Goal: Information Seeking & Learning: Check status

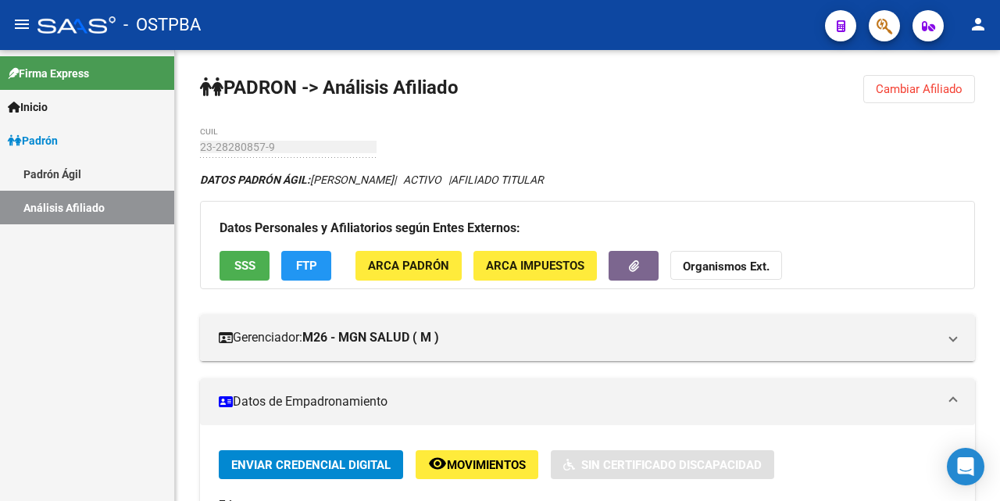
scroll to position [2, 0]
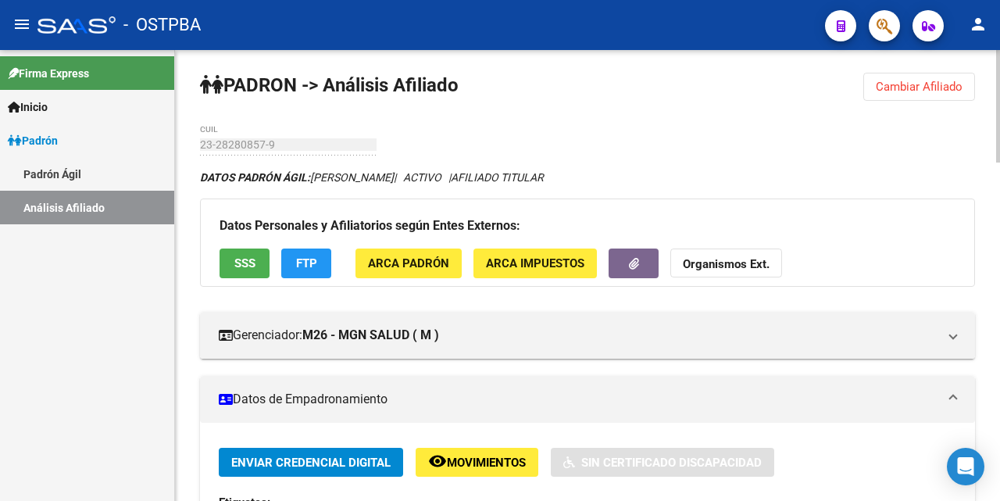
click at [903, 90] on span "Cambiar Afiliado" at bounding box center [919, 87] width 87 height 14
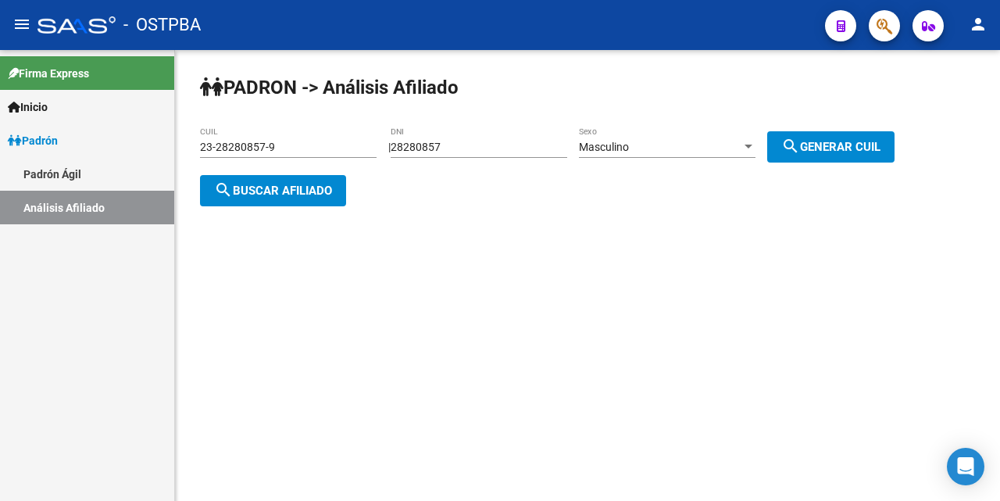
scroll to position [0, 0]
click at [518, 152] on input "28280857" at bounding box center [479, 147] width 177 height 13
type input "2"
drag, startPoint x: 334, startPoint y: 125, endPoint x: 334, endPoint y: 143, distance: 18.0
click at [334, 131] on div "[PERSON_NAME] -> Análisis Afiliado 23-28280857-9 CUIL | DNI Masculino Sexo sear…" at bounding box center [587, 153] width 825 height 206
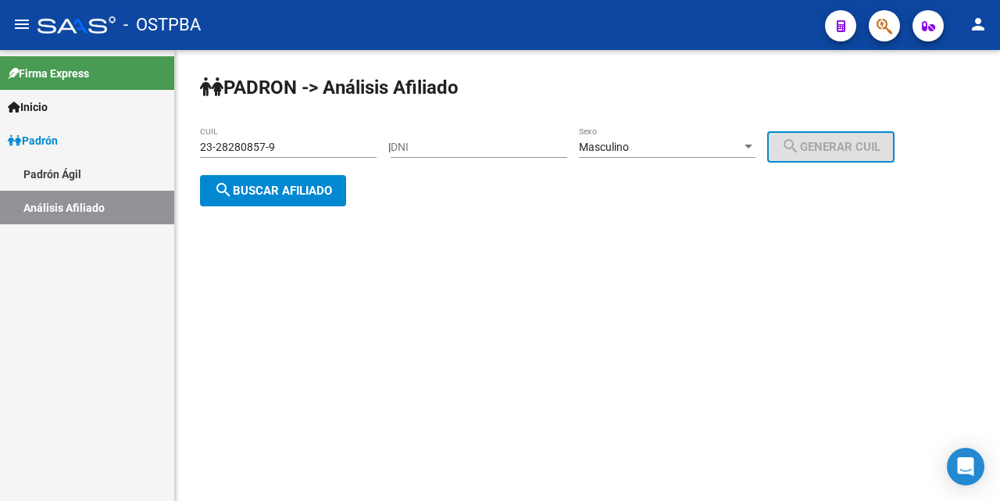
click at [324, 158] on div "23-28280857-9 CUIL" at bounding box center [288, 149] width 177 height 45
click at [295, 137] on div "23-28280857-9 CUIL" at bounding box center [288, 142] width 177 height 31
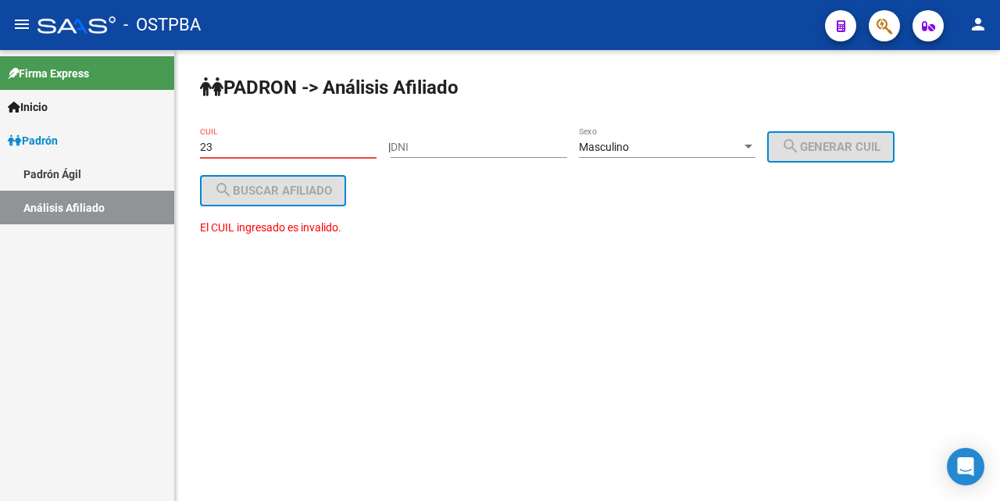
type input "2"
click at [756, 150] on div at bounding box center [749, 147] width 14 height 13
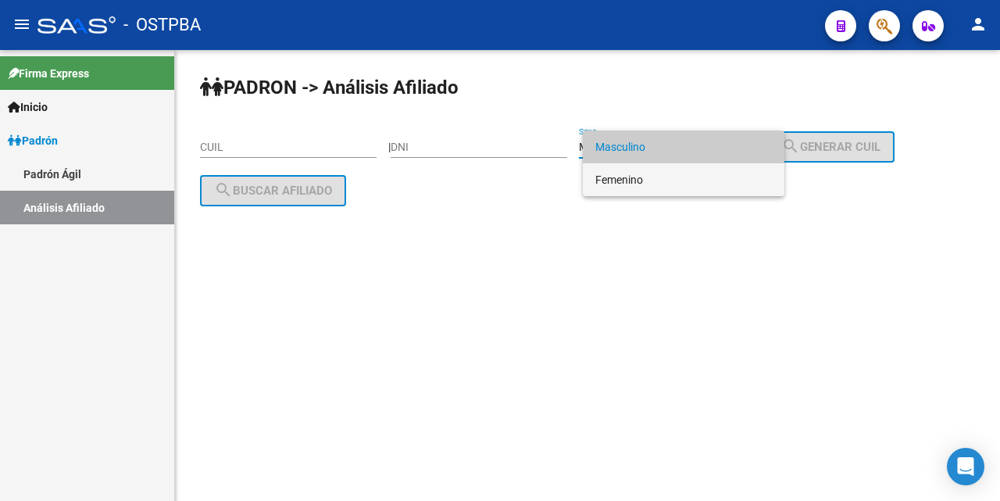
click at [674, 180] on span "Femenino" at bounding box center [683, 179] width 177 height 33
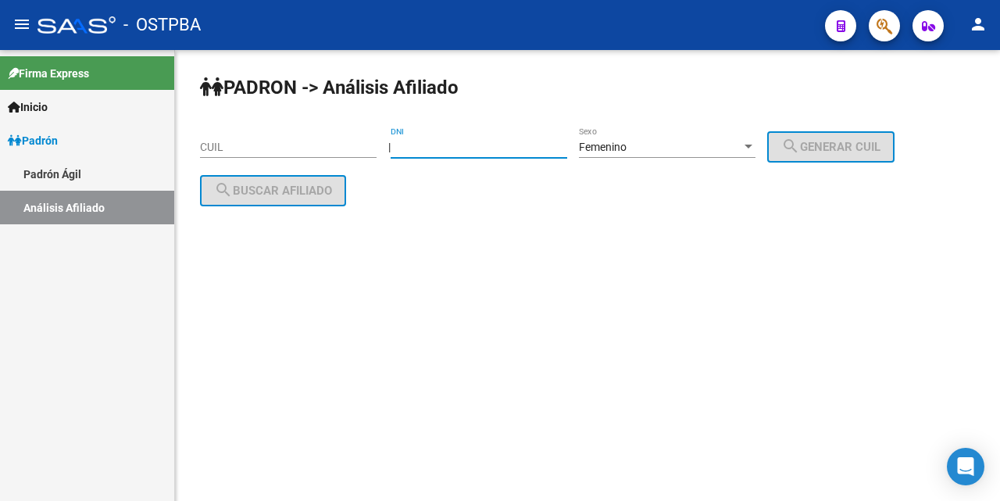
click at [433, 147] on input "DNI" at bounding box center [479, 147] width 177 height 13
type input "45574001"
click at [849, 144] on span "search Generar CUIL" at bounding box center [830, 147] width 99 height 14
type input "27-45574001-6"
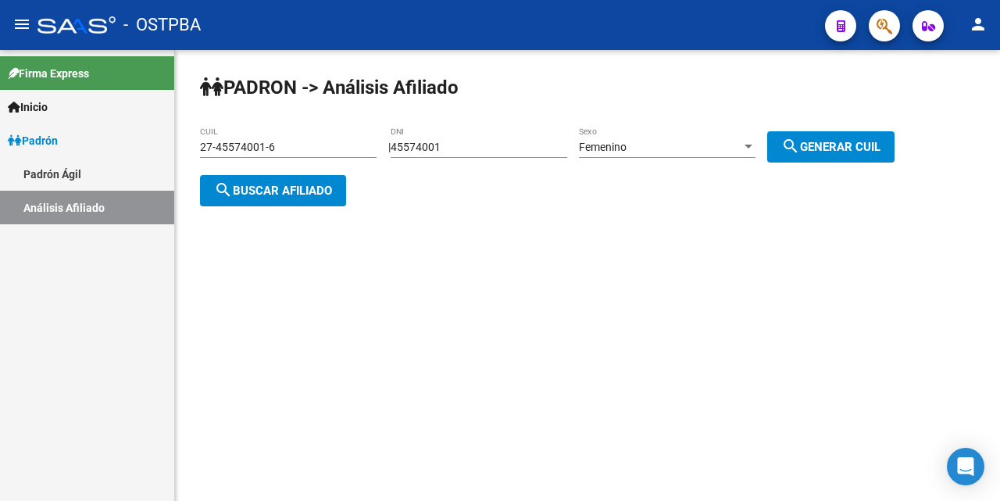
click at [285, 190] on span "search Buscar afiliado" at bounding box center [273, 191] width 118 height 14
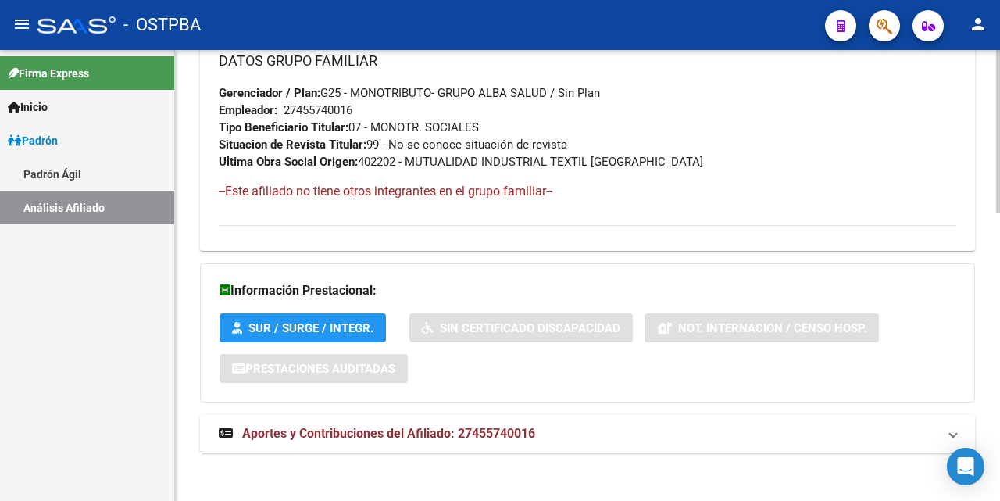
scroll to position [801, 0]
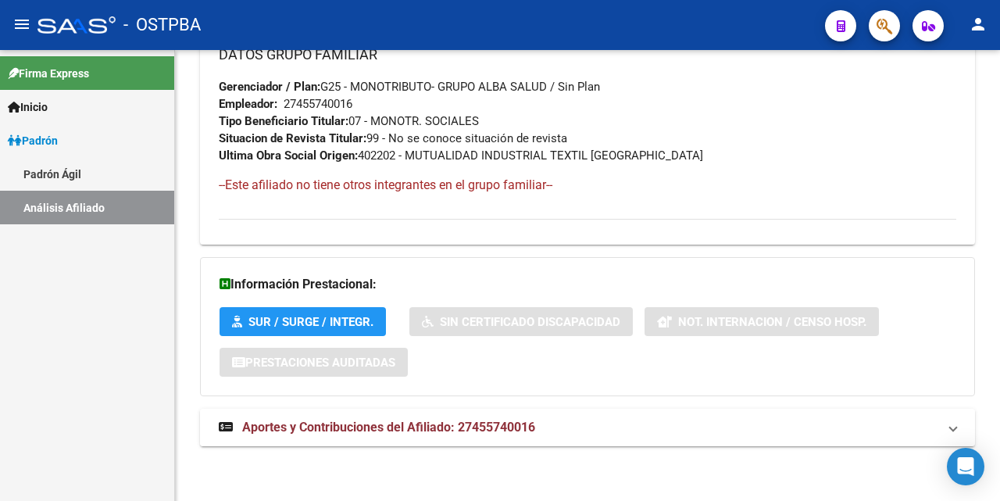
click at [342, 429] on span "Aportes y Contribuciones del Afiliado: 27455740016" at bounding box center [388, 427] width 293 height 15
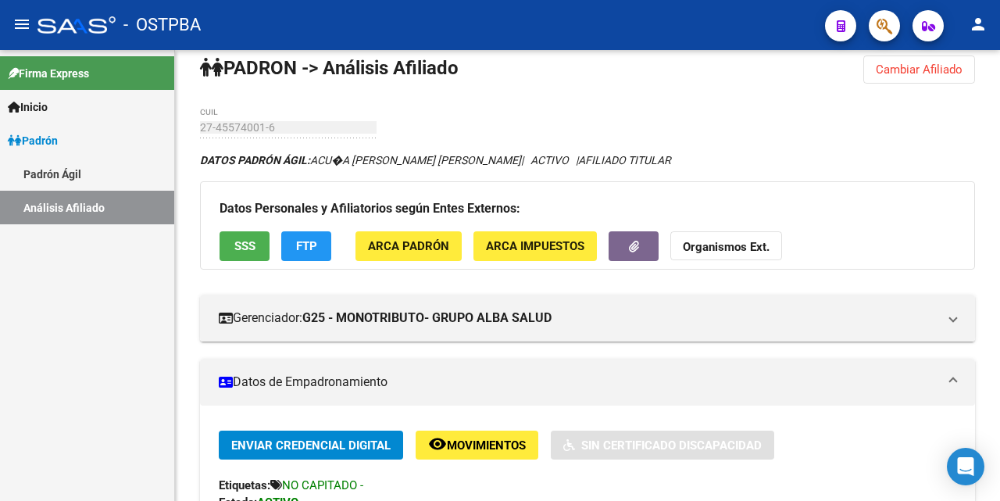
scroll to position [0, 0]
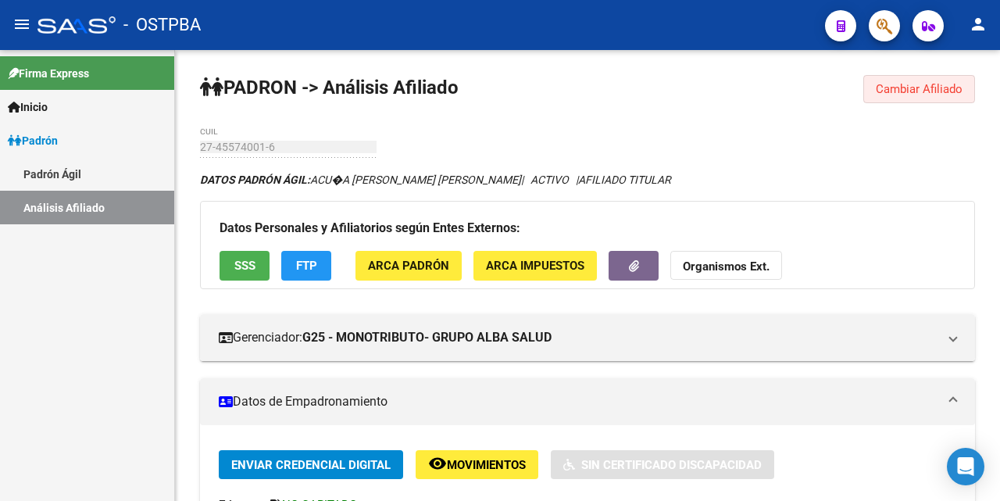
click at [897, 89] on span "Cambiar Afiliado" at bounding box center [919, 89] width 87 height 14
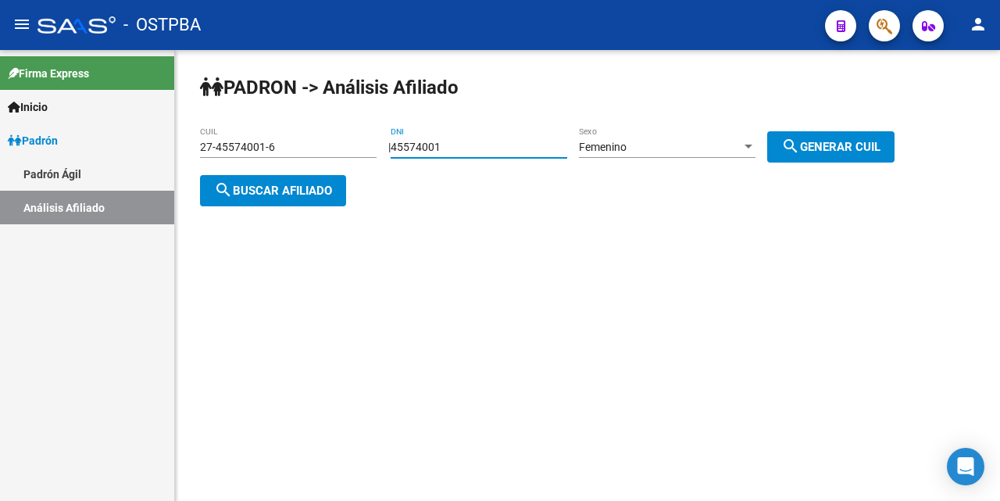
drag, startPoint x: 515, startPoint y: 143, endPoint x: 524, endPoint y: 139, distance: 9.4
click at [517, 141] on input "45574001" at bounding box center [479, 147] width 177 height 13
type input "4"
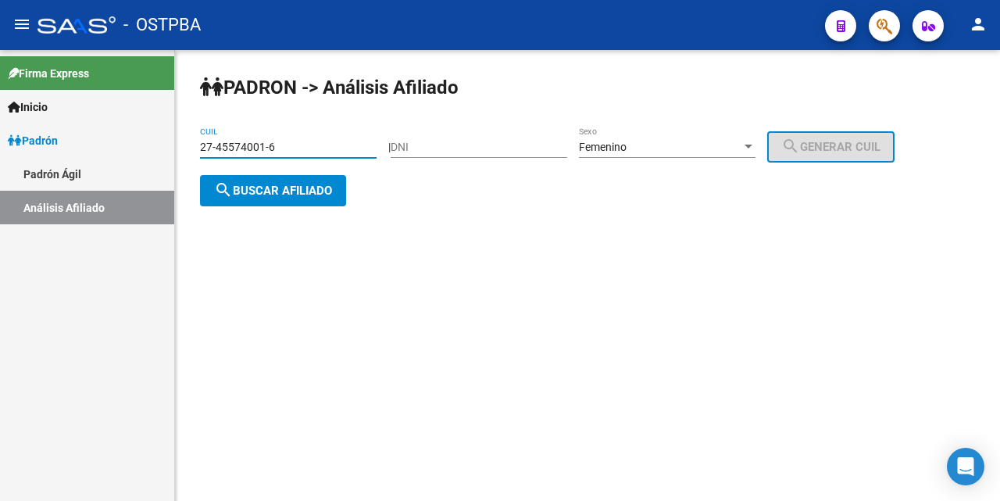
click at [308, 152] on input "27-45574001-6" at bounding box center [288, 147] width 177 height 13
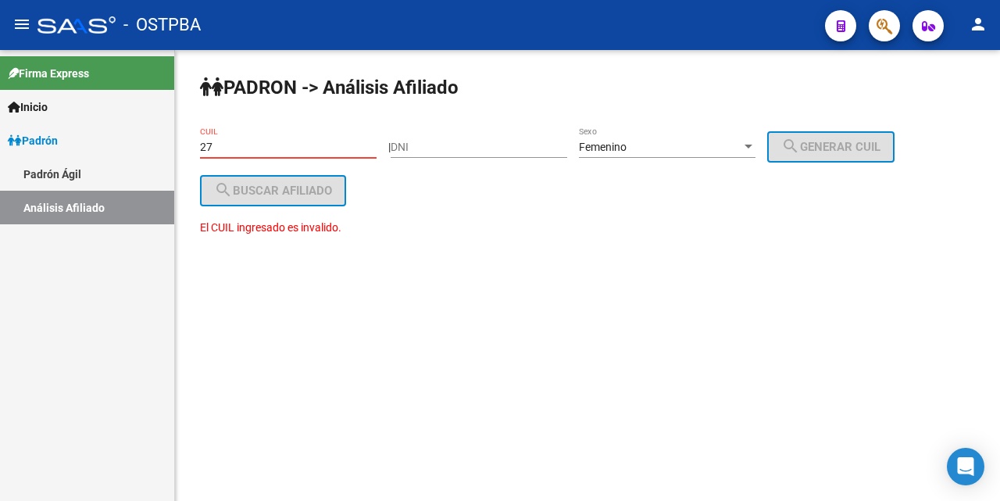
type input "2"
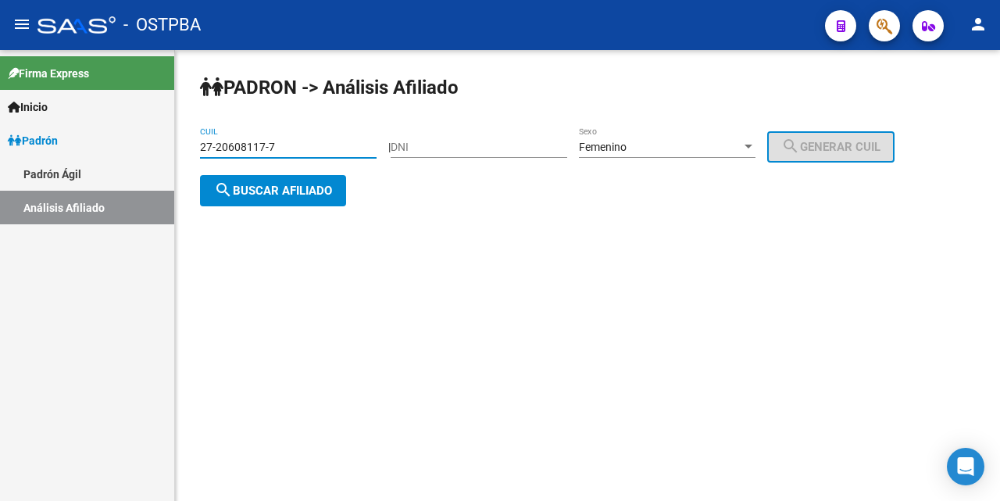
click at [327, 195] on span "search Buscar afiliado" at bounding box center [273, 191] width 118 height 14
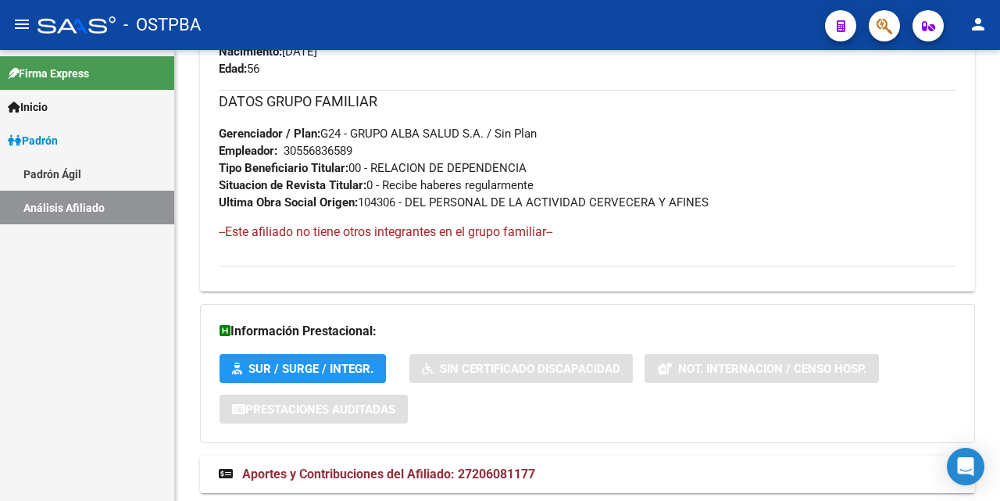
scroll to position [801, 0]
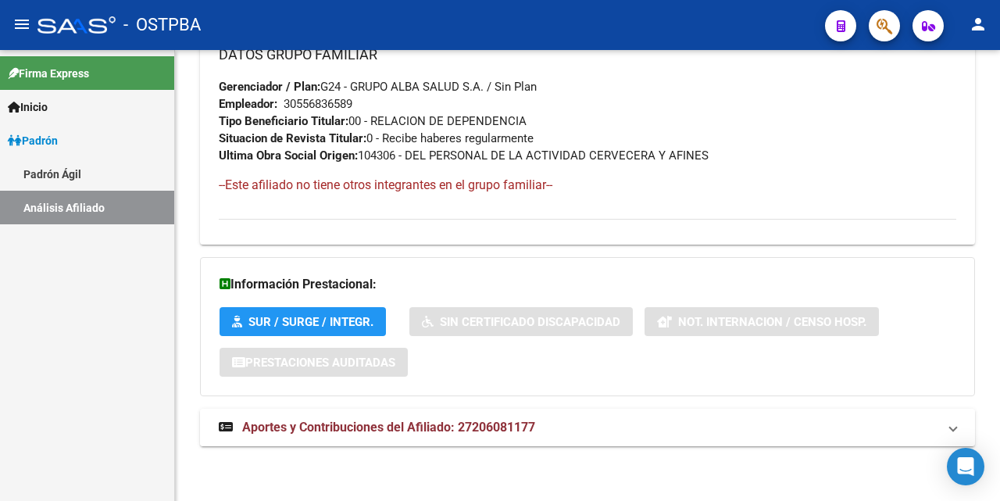
click at [441, 424] on span "Aportes y Contribuciones del Afiliado: 27206081177" at bounding box center [388, 427] width 293 height 15
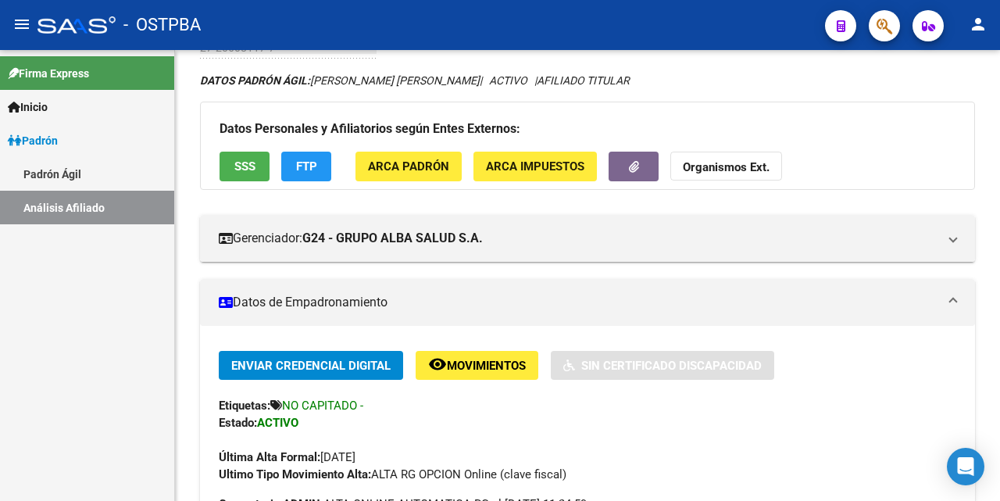
scroll to position [0, 0]
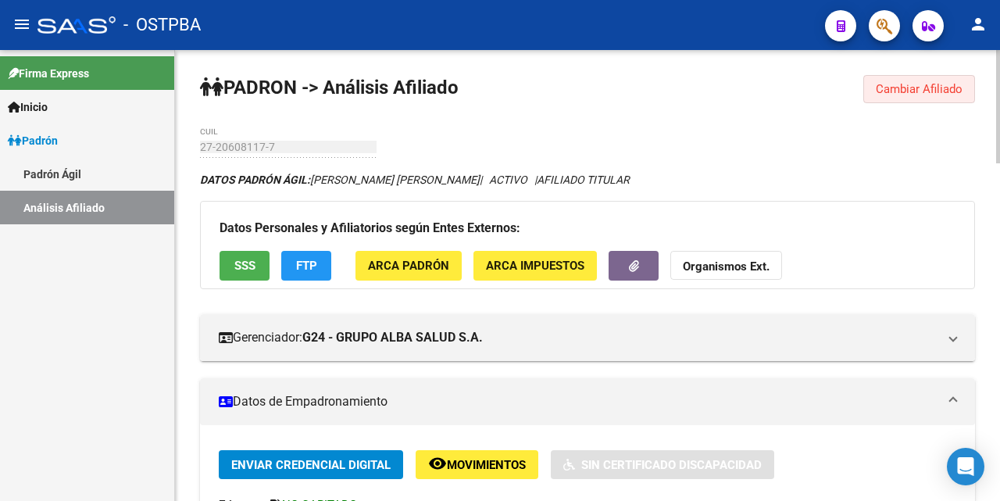
click at [900, 85] on span "Cambiar Afiliado" at bounding box center [919, 89] width 87 height 14
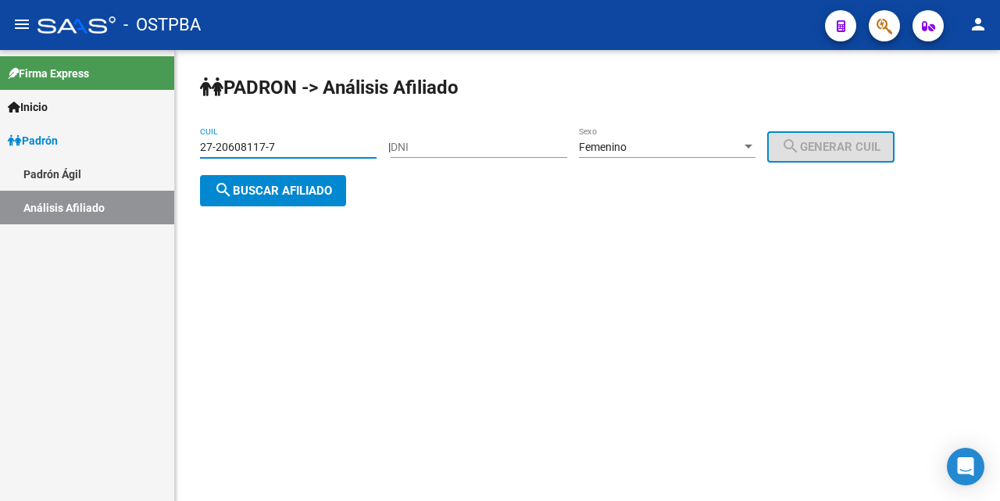
click at [330, 145] on input "27-20608117-7" at bounding box center [288, 147] width 177 height 13
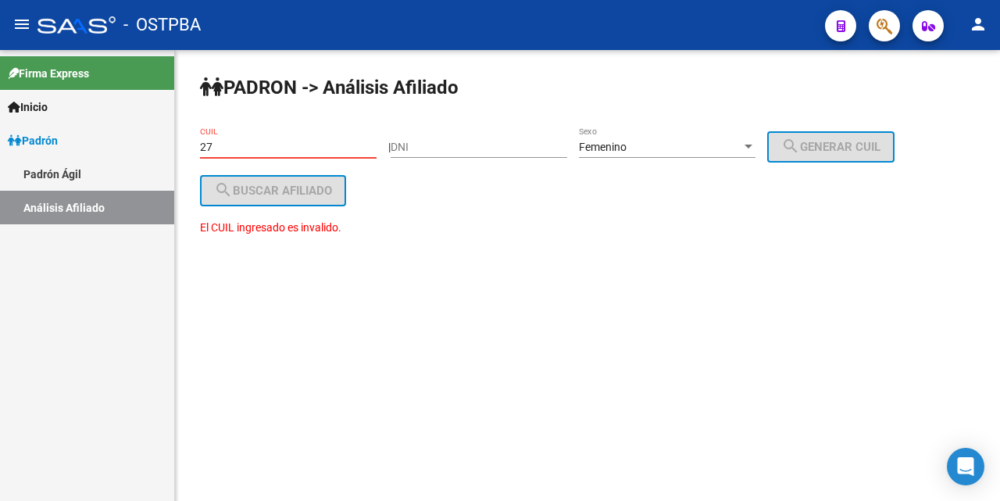
type input "2"
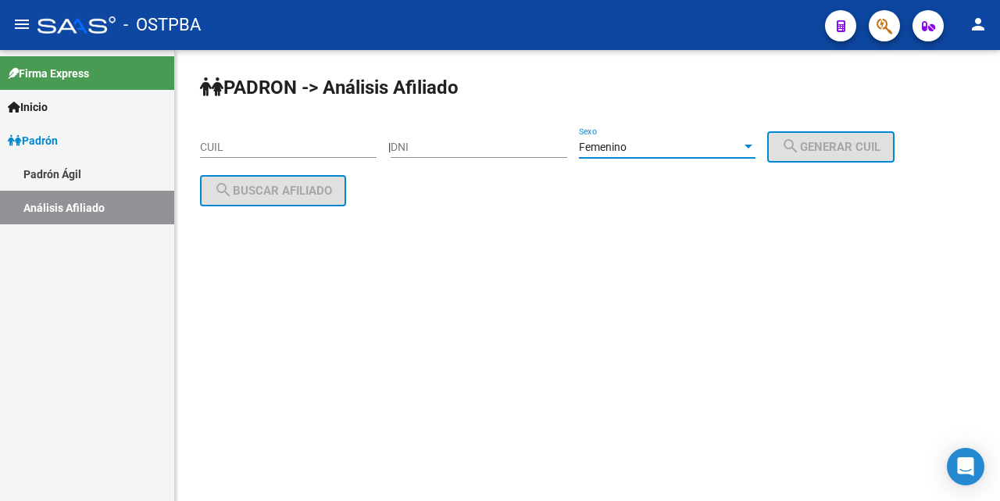
click at [756, 146] on div at bounding box center [749, 147] width 14 height 13
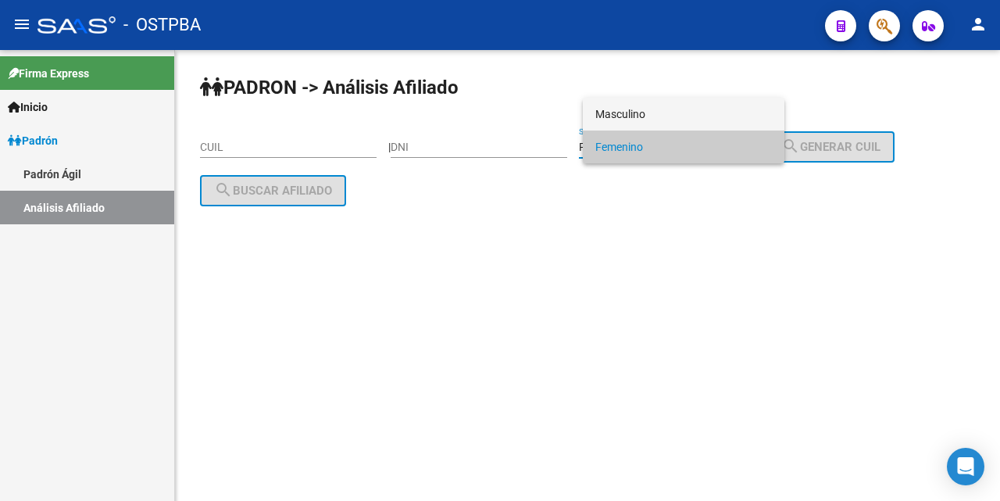
click at [629, 112] on span "Masculino" at bounding box center [683, 114] width 177 height 33
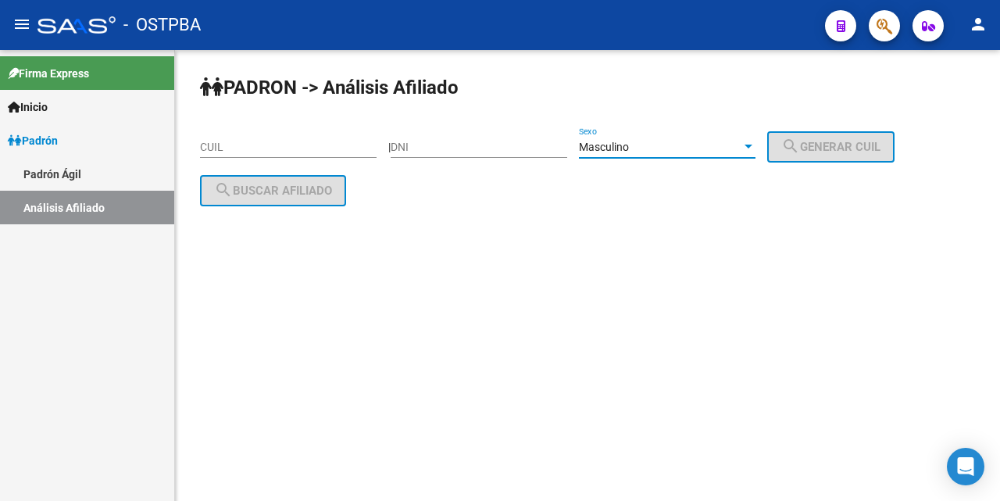
click at [221, 149] on input "CUIL" at bounding box center [288, 147] width 177 height 13
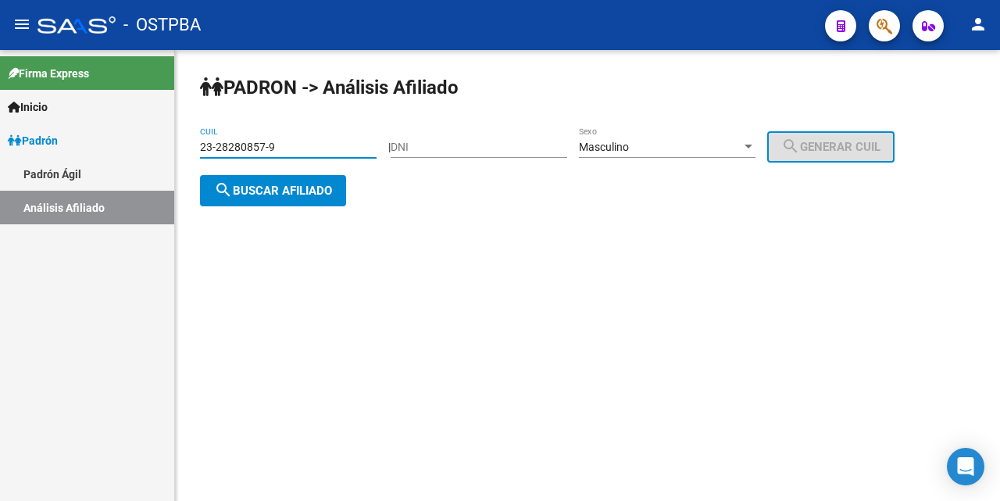
click at [312, 197] on button "search Buscar afiliado" at bounding box center [273, 190] width 146 height 31
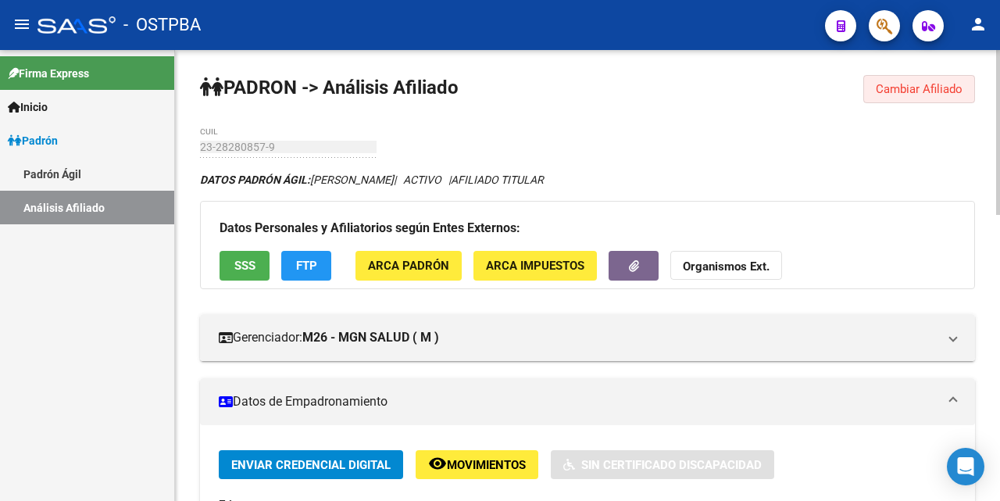
click at [911, 88] on span "Cambiar Afiliado" at bounding box center [919, 89] width 87 height 14
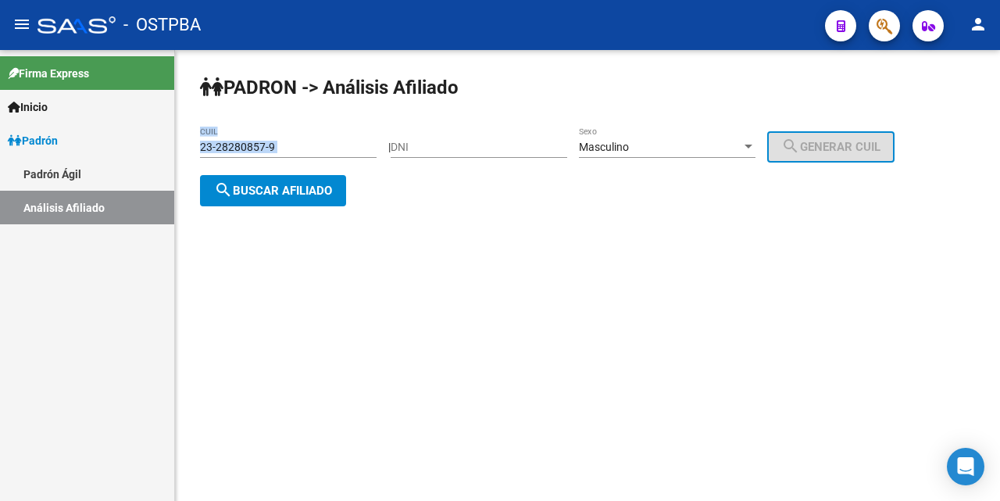
click at [337, 161] on div "23-28280857-9 CUIL" at bounding box center [288, 149] width 177 height 45
click at [326, 134] on div "23-28280857-9 CUIL" at bounding box center [288, 142] width 177 height 31
type input "27-45574001-6"
click at [753, 147] on div at bounding box center [749, 147] width 8 height 4
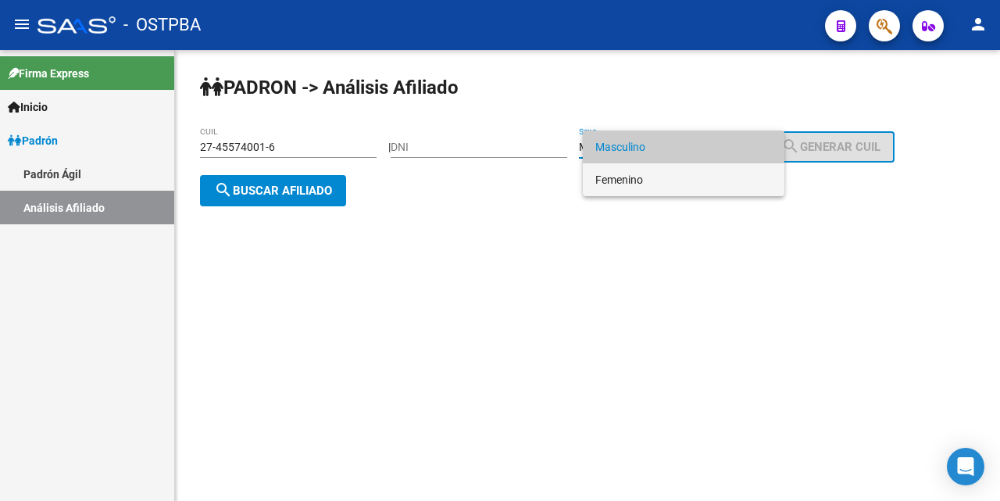
click at [652, 173] on span "Femenino" at bounding box center [683, 179] width 177 height 33
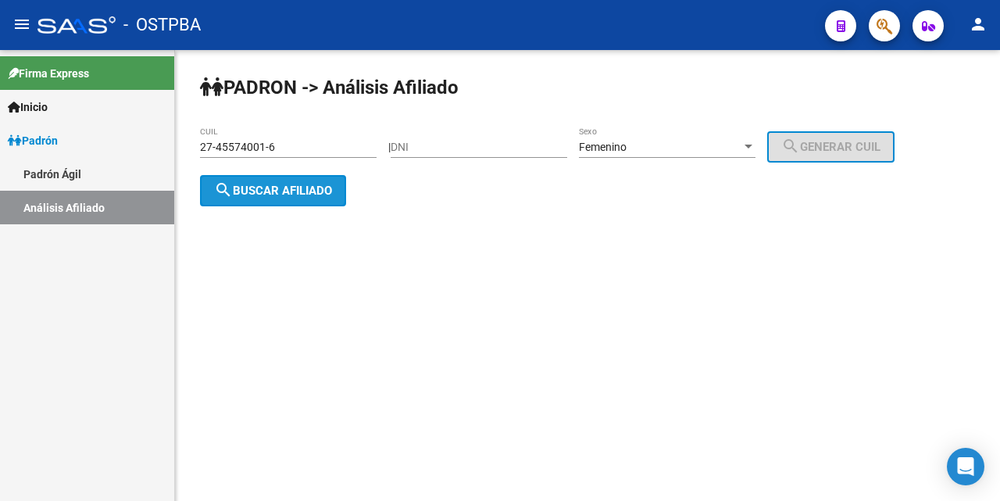
click at [316, 184] on span "search Buscar afiliado" at bounding box center [273, 191] width 118 height 14
